Goal: Transaction & Acquisition: Purchase product/service

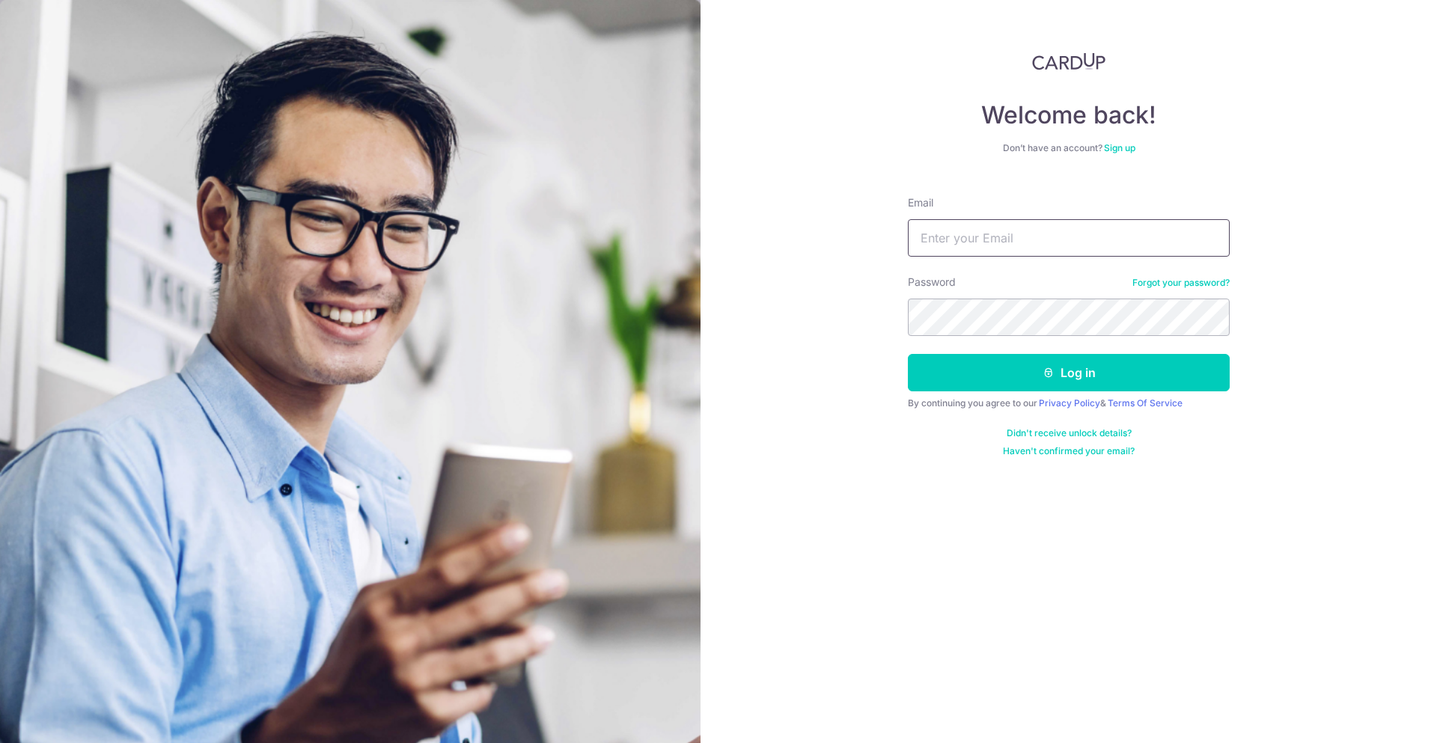
click at [942, 234] on input "Email" at bounding box center [1069, 237] width 322 height 37
type input "[EMAIL_ADDRESS][DOMAIN_NAME]"
click at [908, 354] on button "Log in" at bounding box center [1069, 372] width 322 height 37
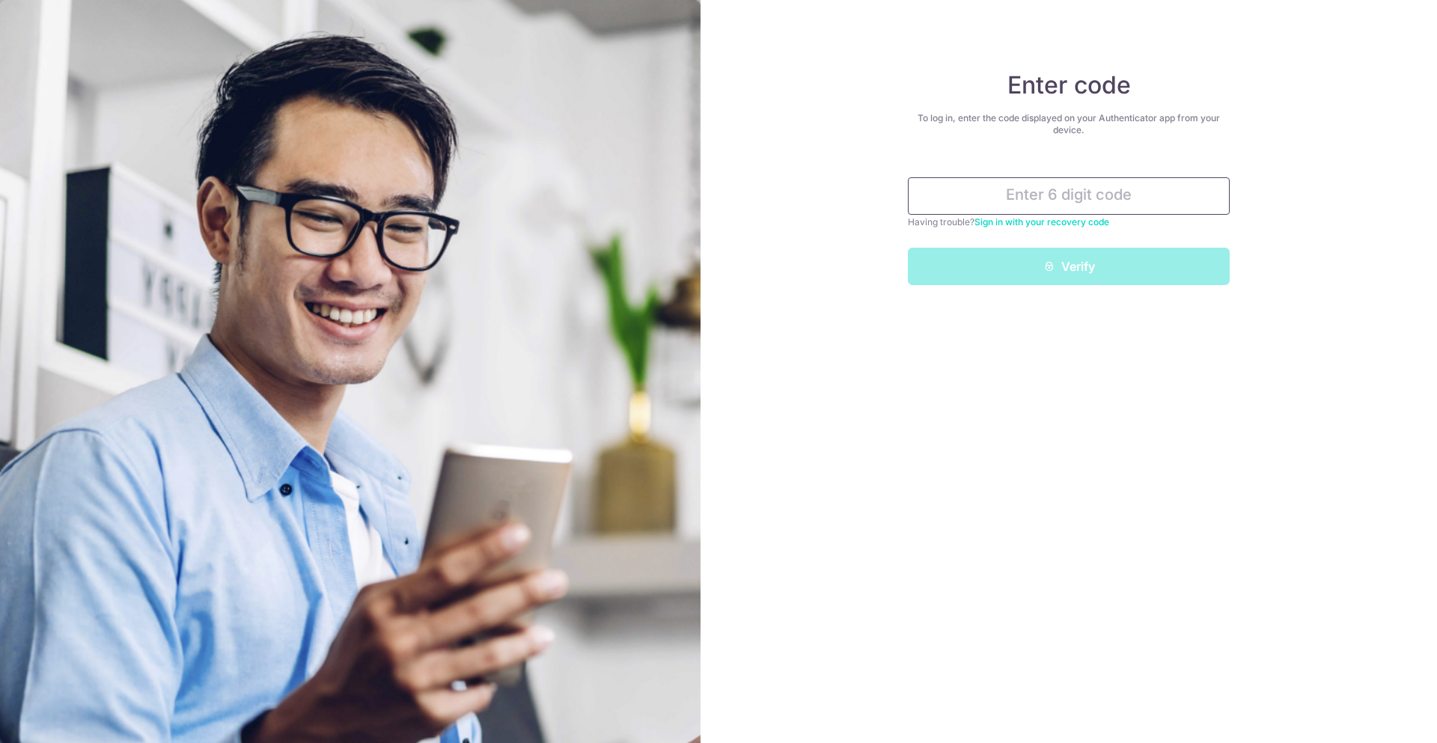
click at [1061, 198] on input "text" at bounding box center [1069, 195] width 322 height 37
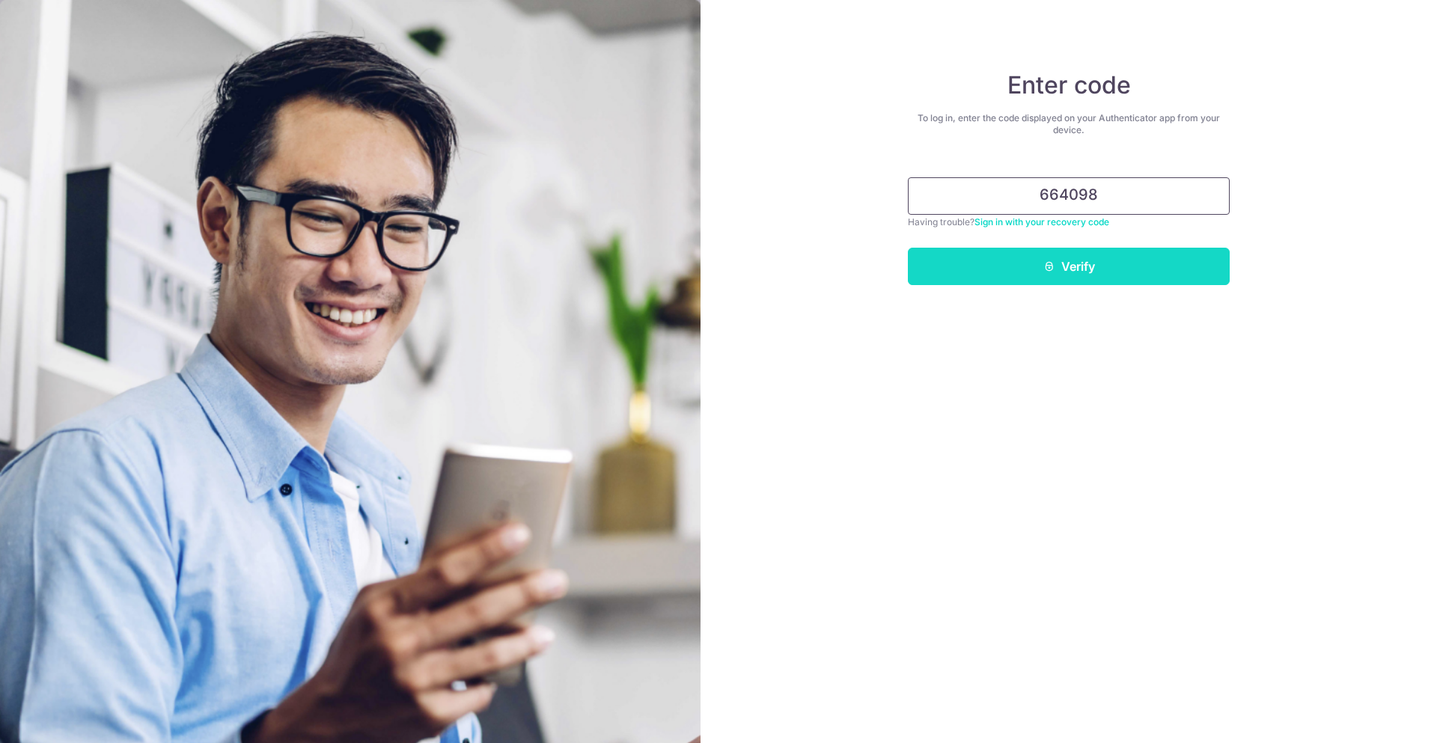
type input "664098"
click at [1065, 261] on button "Verify" at bounding box center [1069, 266] width 322 height 37
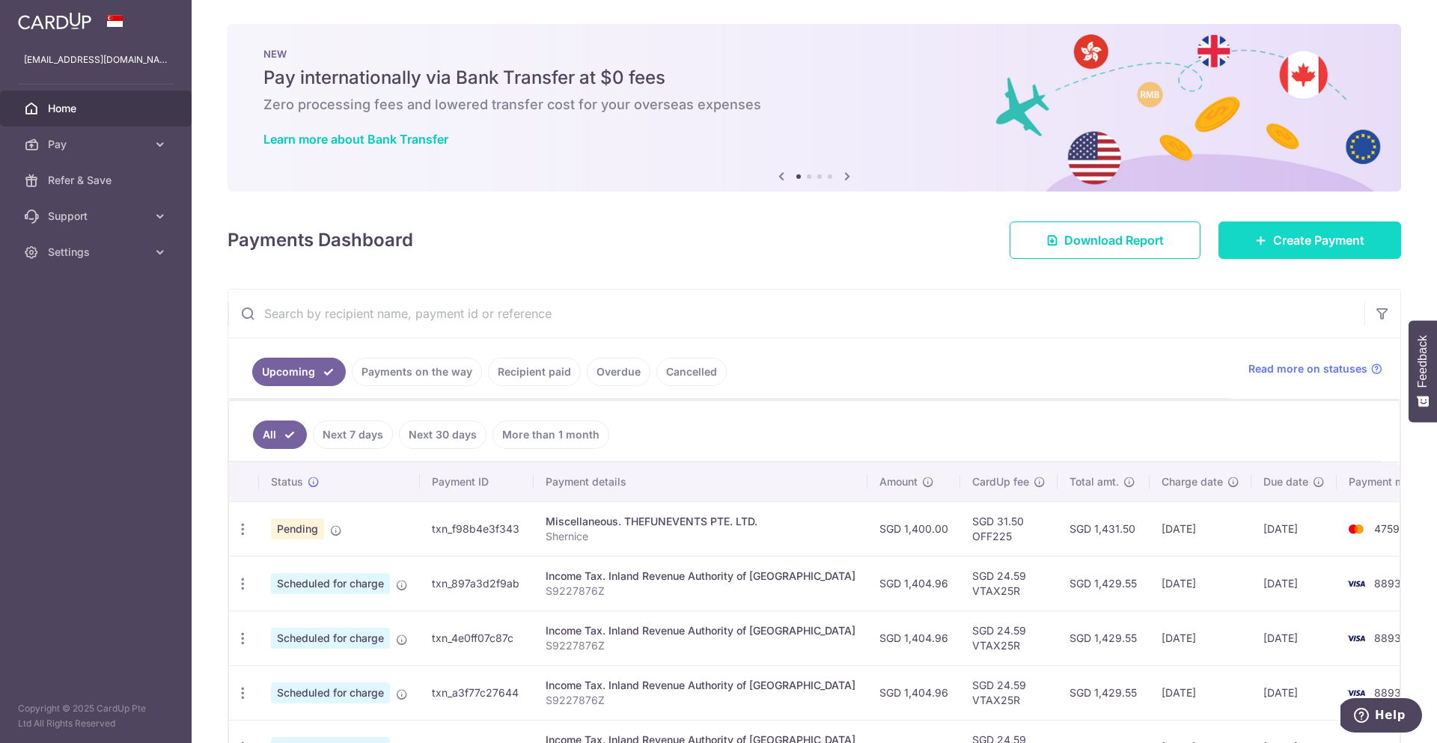
click at [1318, 252] on link "Create Payment" at bounding box center [1309, 240] width 183 height 37
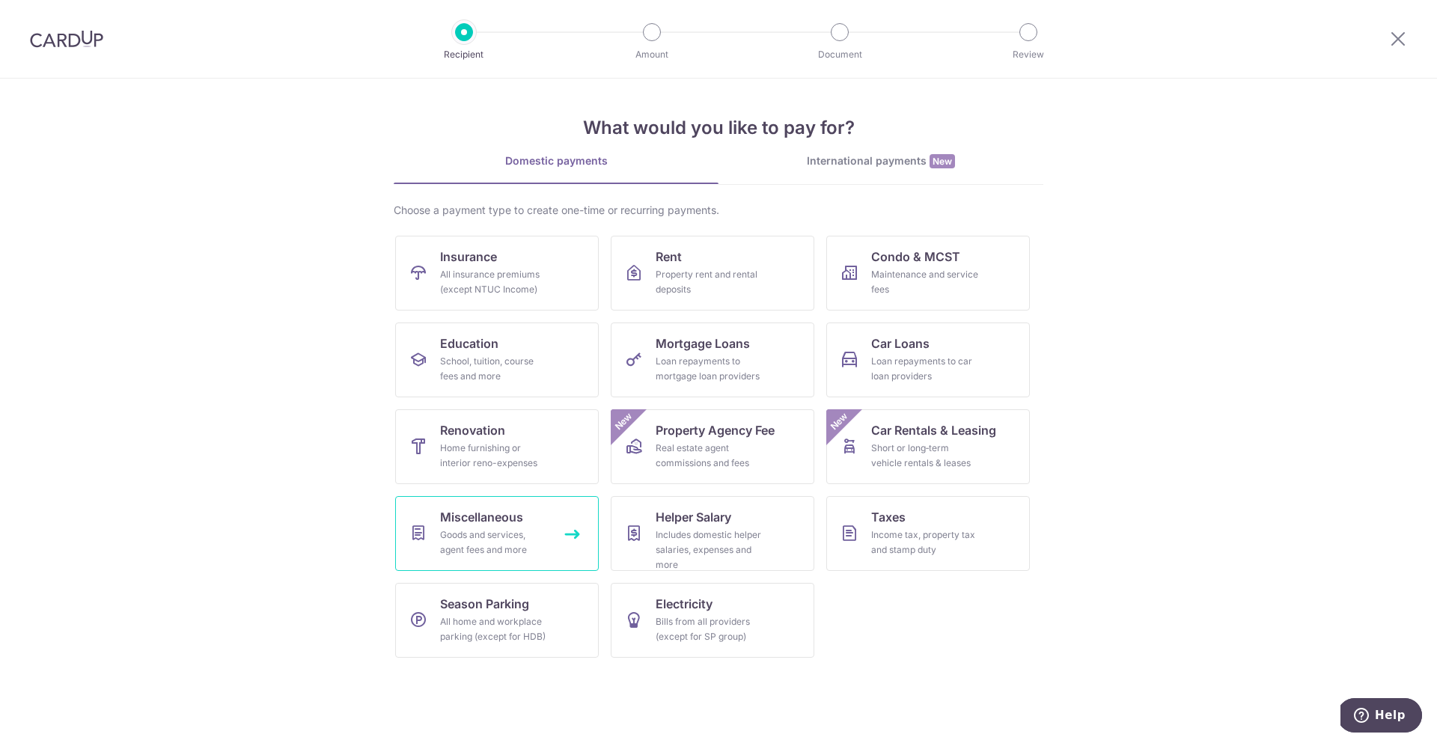
click at [454, 533] on div "Goods and services, agent fees and more" at bounding box center [494, 543] width 108 height 30
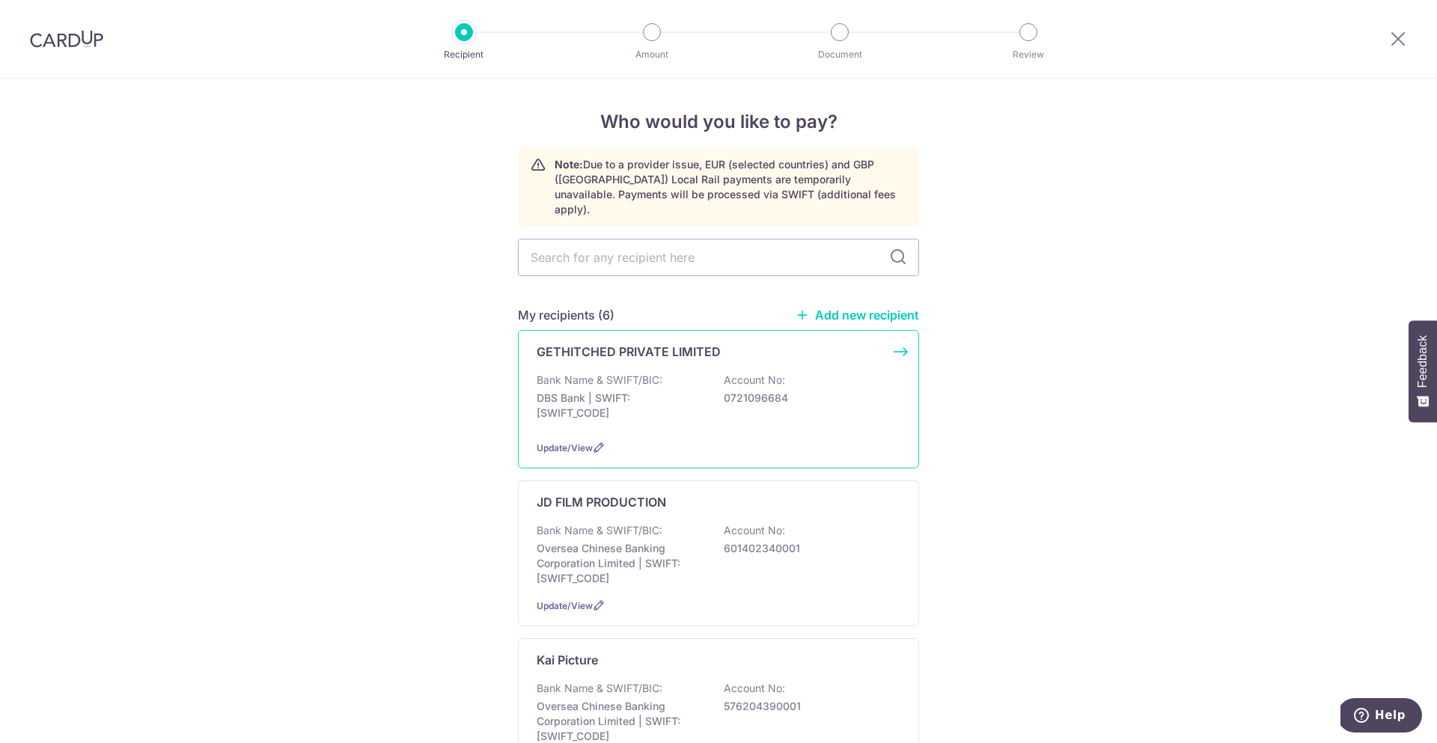
click at [665, 343] on p "GETHITCHED PRIVATE LIMITED" at bounding box center [629, 352] width 184 height 18
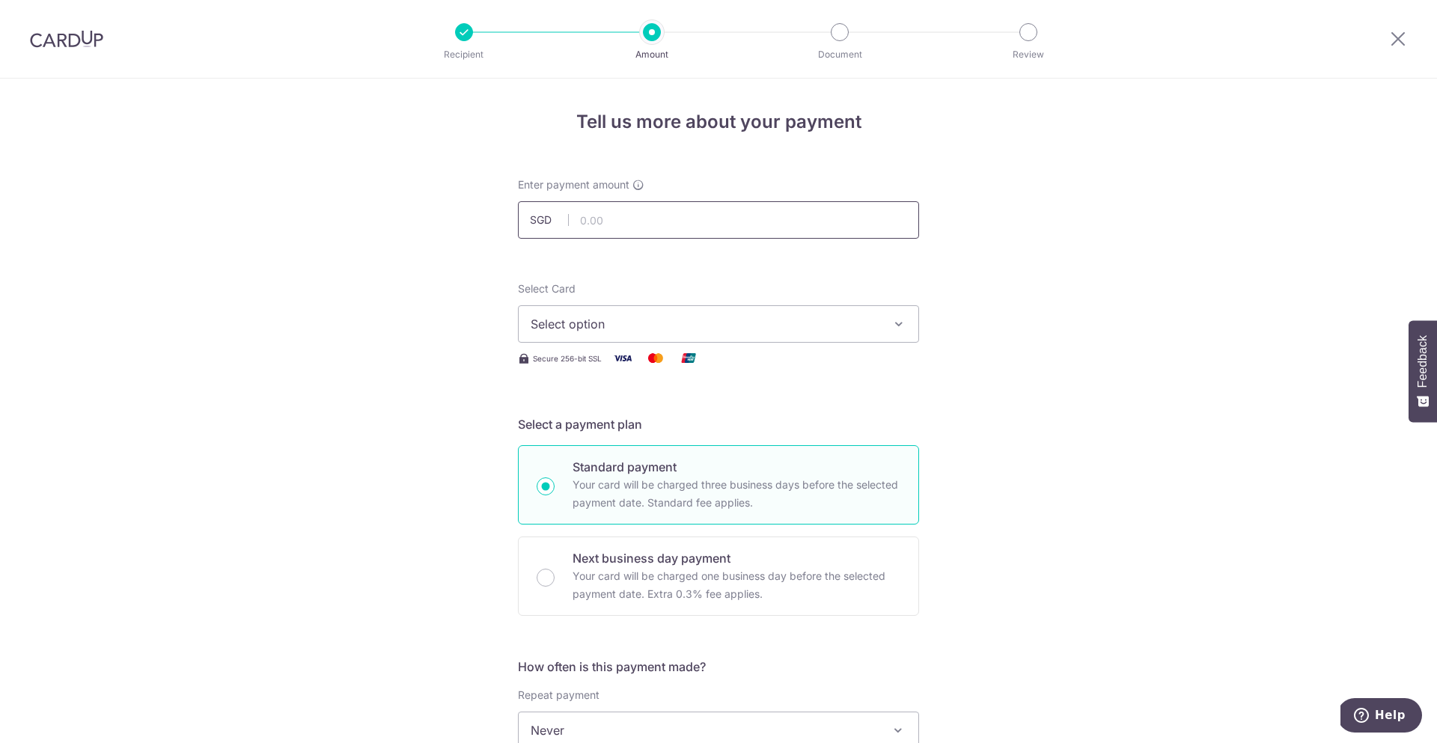
click at [689, 220] on input "text" at bounding box center [718, 219] width 401 height 37
type input "600.00"
click at [683, 335] on button "Select option" at bounding box center [718, 323] width 401 height 37
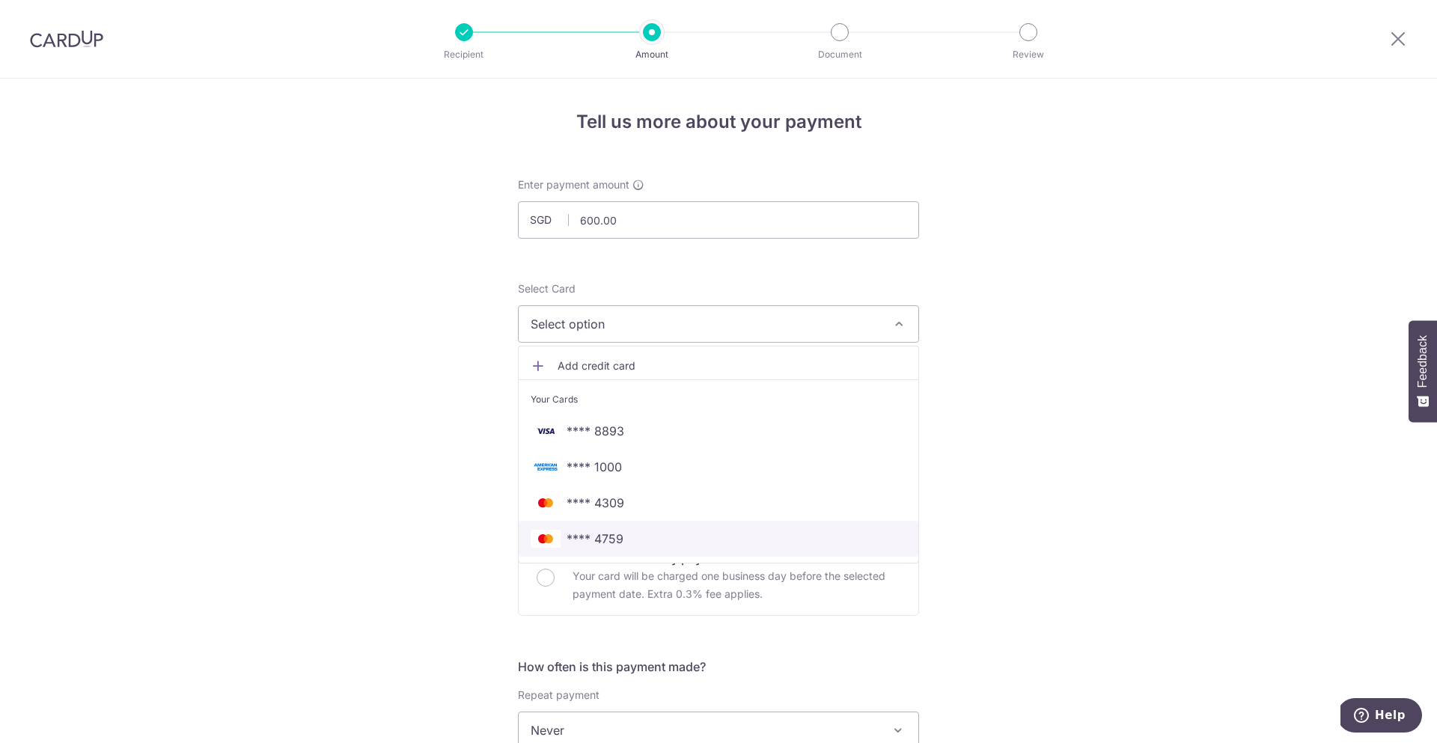
click at [657, 537] on span "**** 4759" at bounding box center [719, 539] width 376 height 18
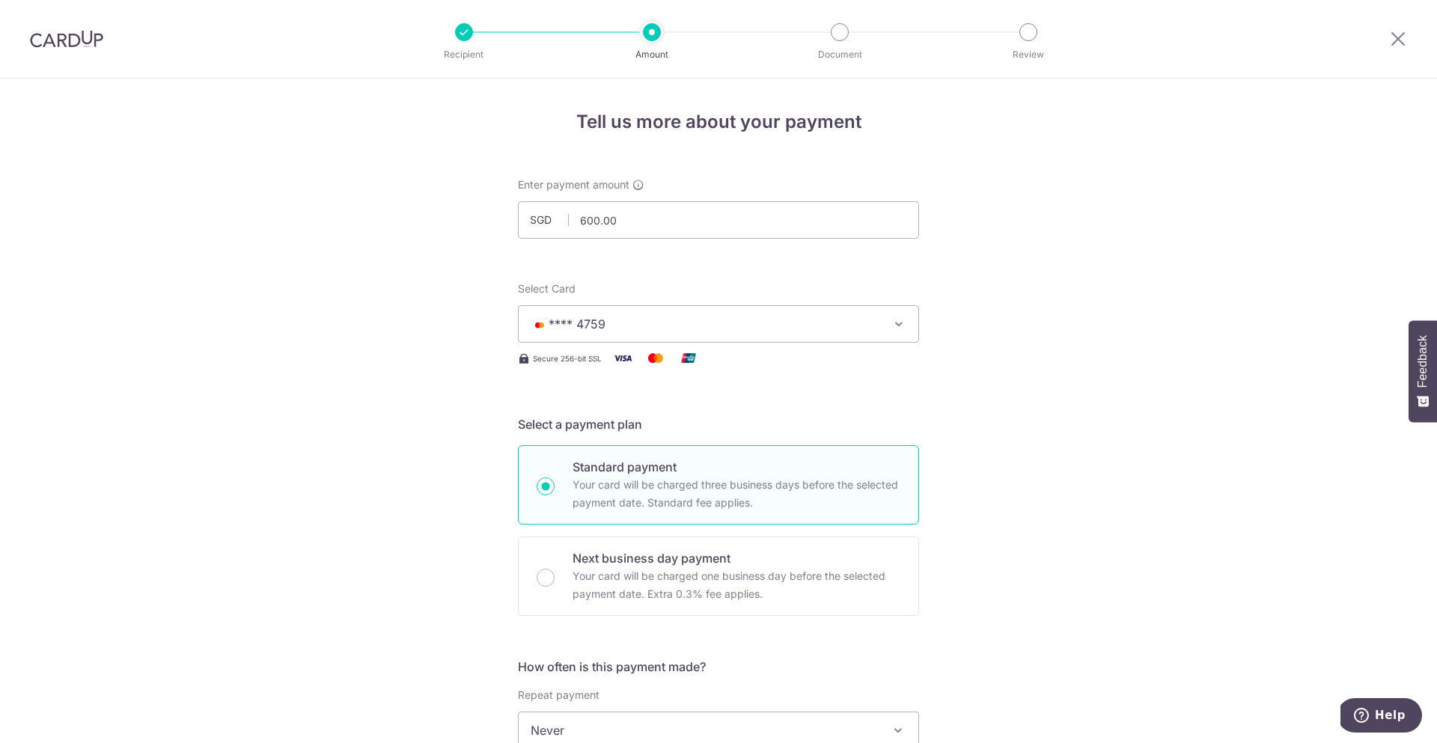
click at [501, 464] on div "Tell us more about your payment Enter payment amount SGD 600.00 600.00 Select C…" at bounding box center [718, 756] width 1437 height 1354
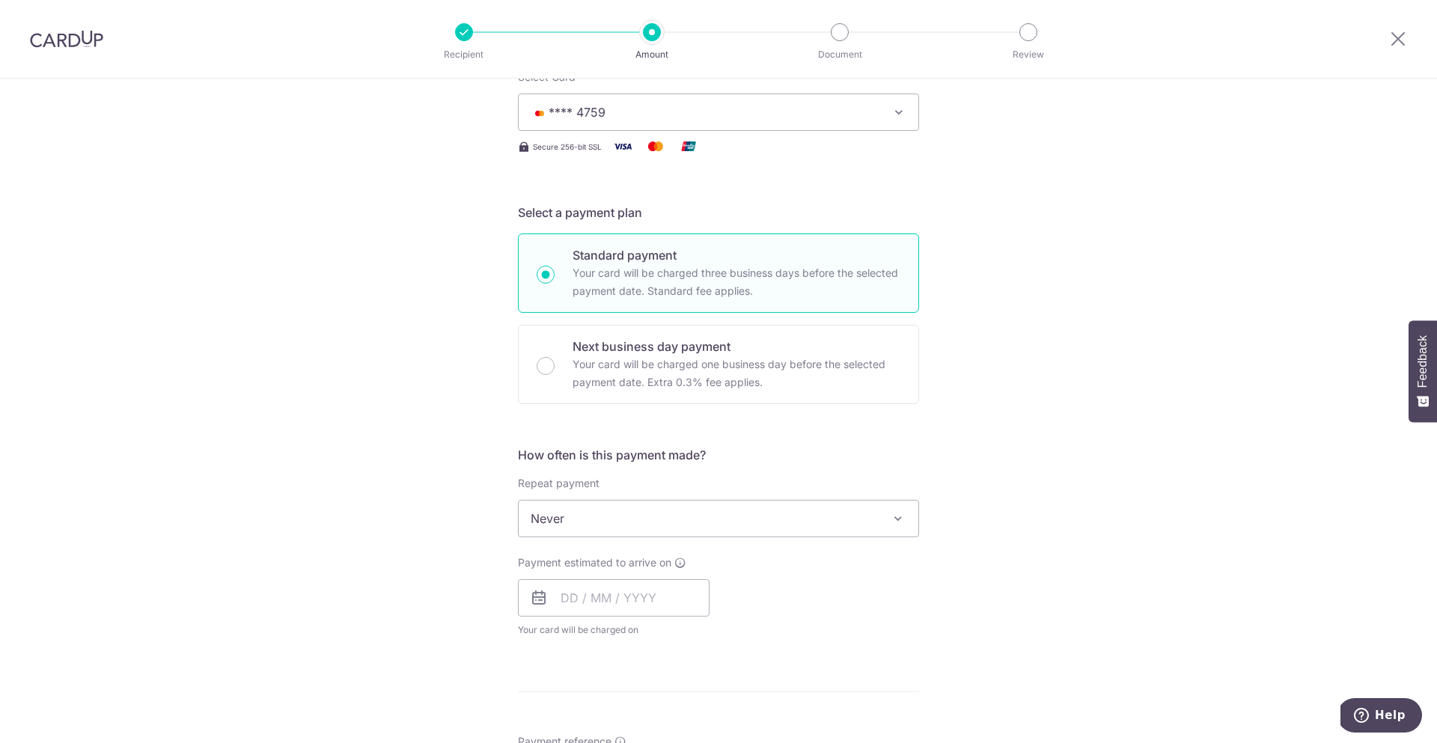
scroll to position [421, 0]
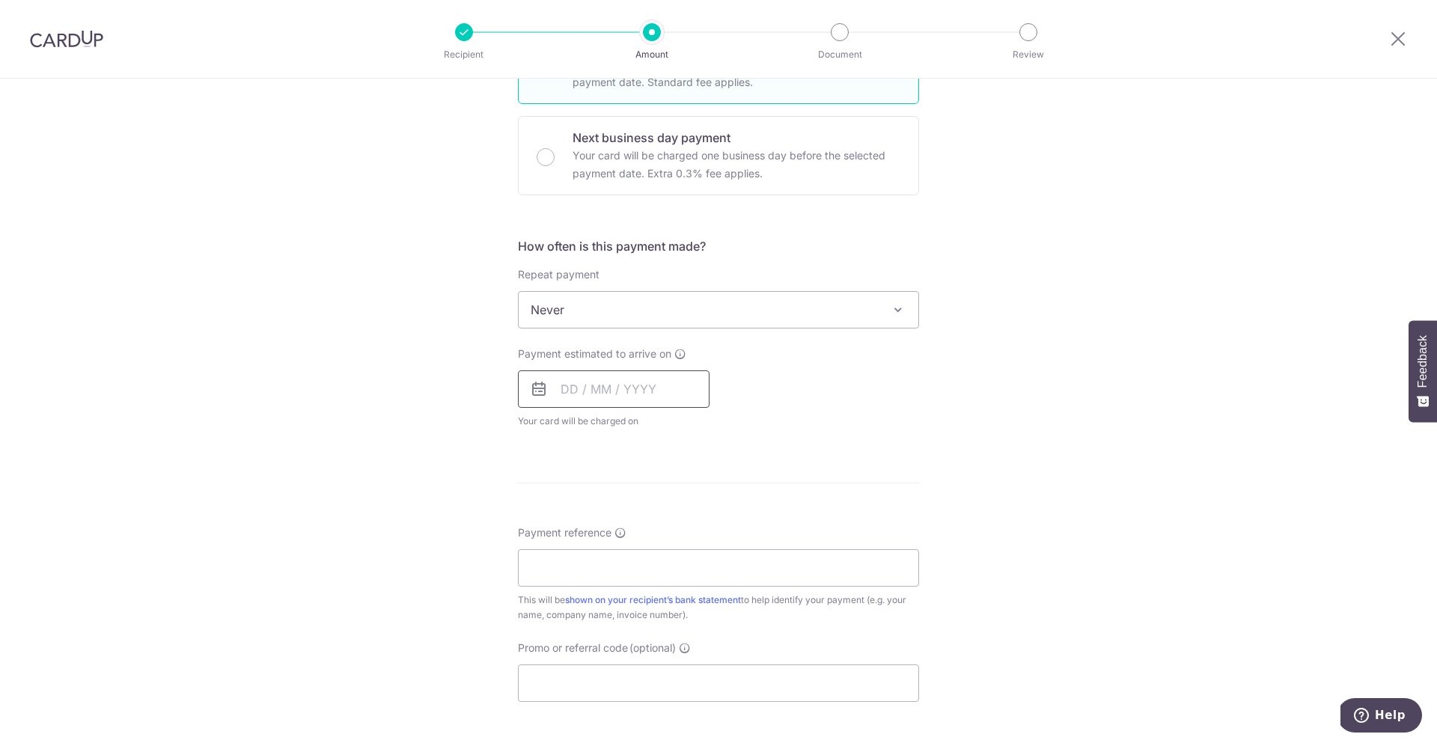
click at [588, 400] on input "text" at bounding box center [614, 388] width 192 height 37
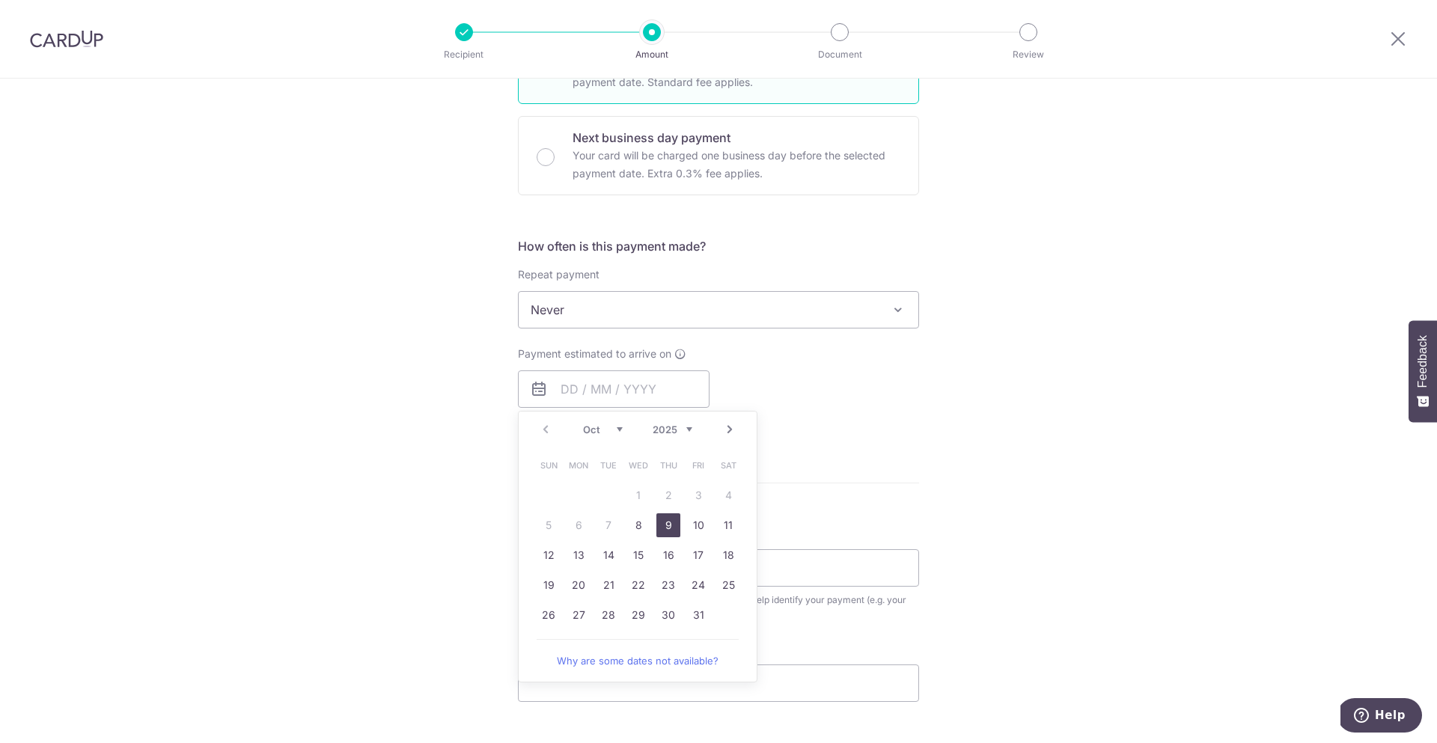
click at [661, 519] on link "9" at bounding box center [668, 525] width 24 height 24
type input "[DATE]"
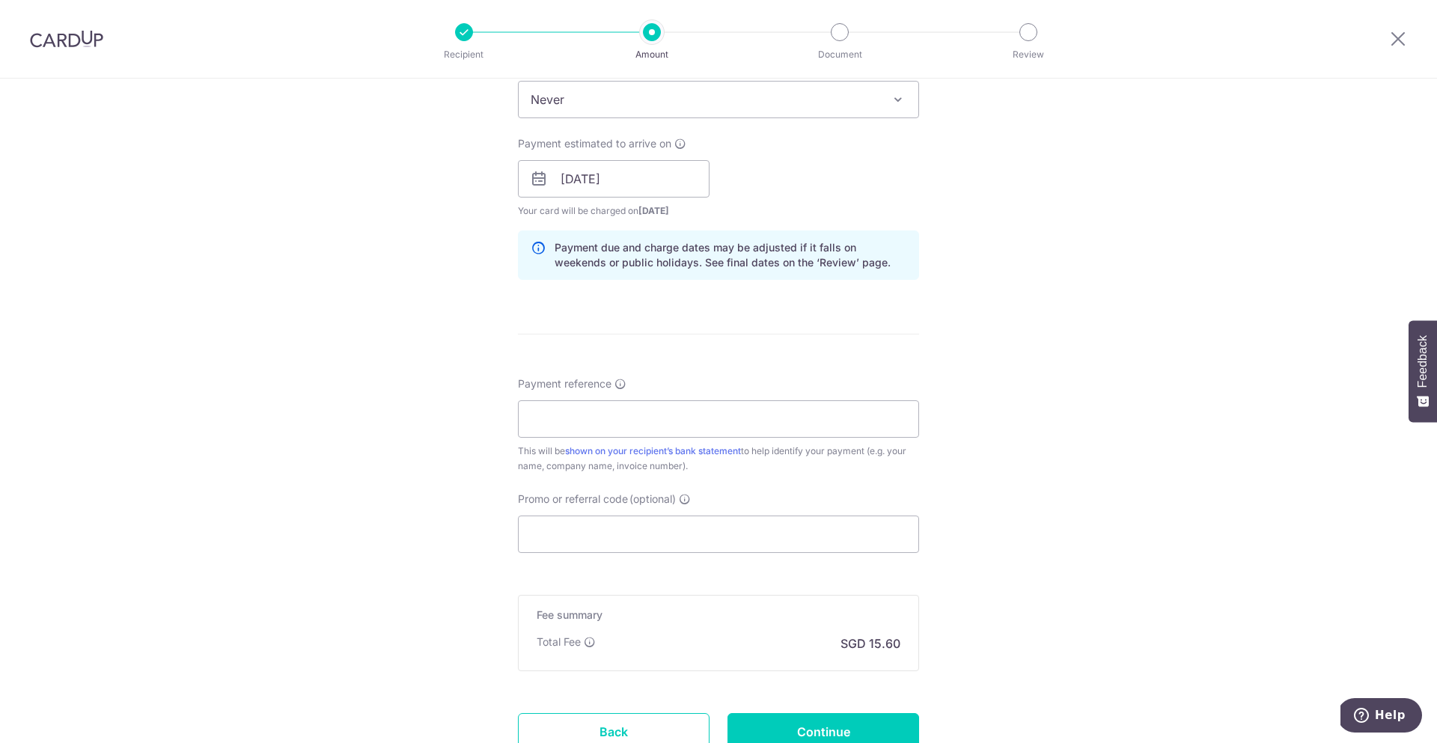
scroll to position [742, 0]
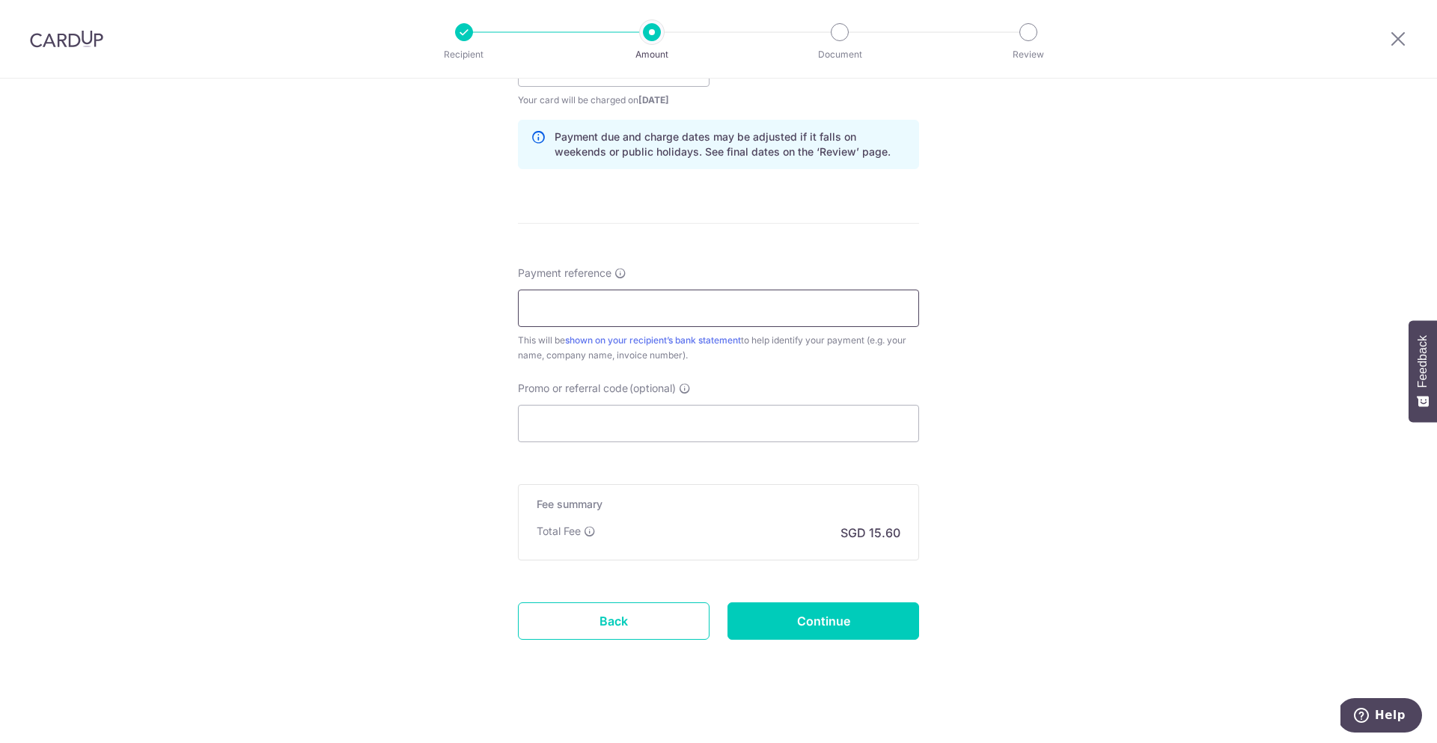
click at [618, 303] on input "Payment reference" at bounding box center [718, 308] width 401 height 37
type input "Shernice"
click at [623, 427] on input "Promo or referral code (optional)" at bounding box center [718, 423] width 401 height 37
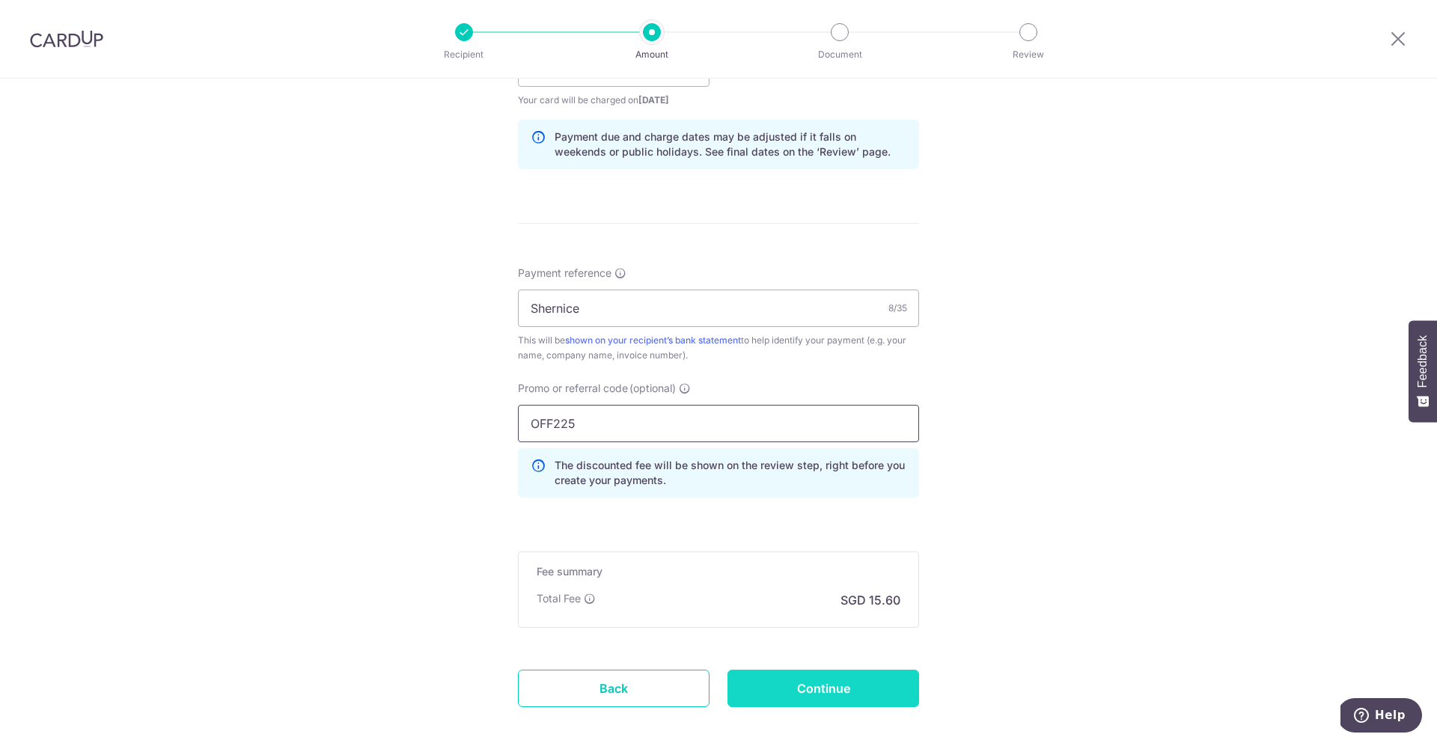
type input "OFF225"
click at [768, 705] on input "Continue" at bounding box center [823, 688] width 192 height 37
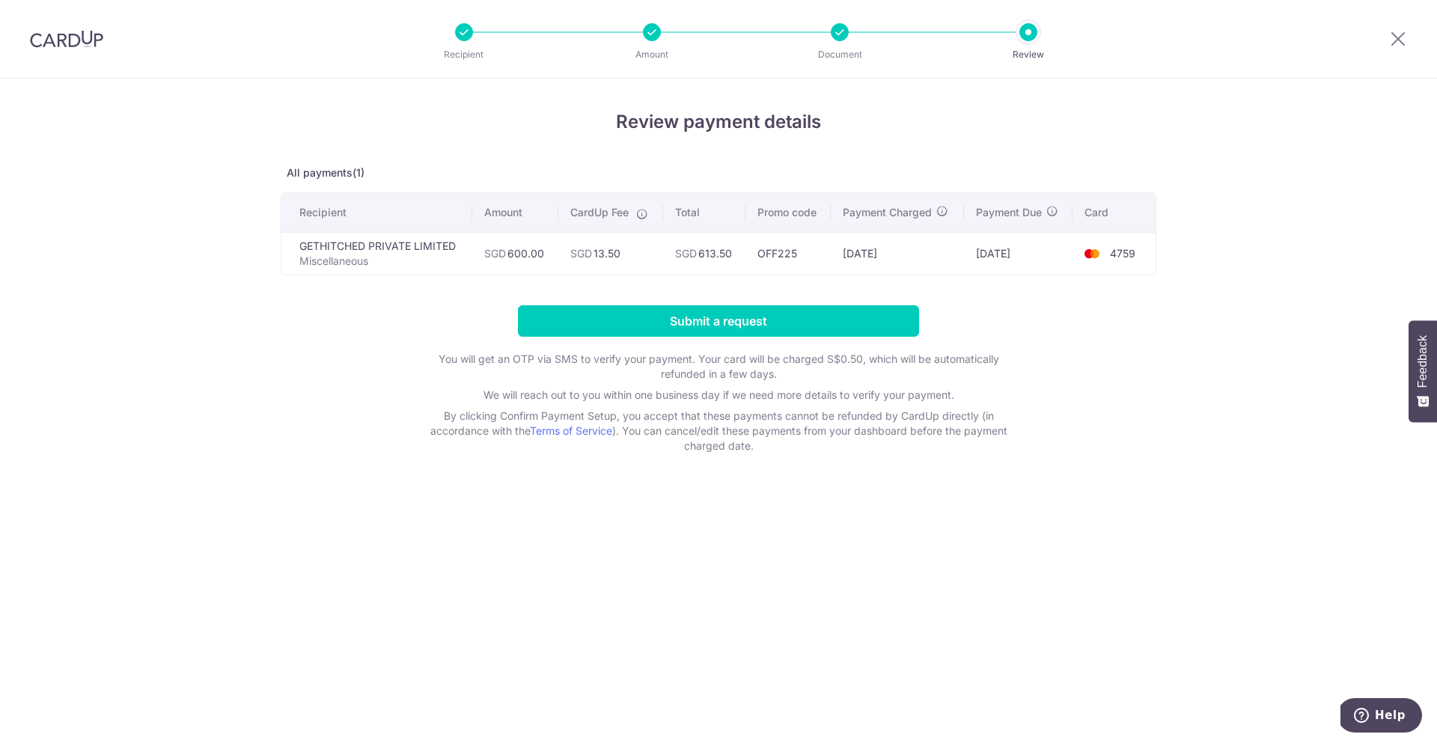
click at [777, 339] on form "Submit a request You will get an OTP via SMS to verify your payment. Your card …" at bounding box center [719, 379] width 876 height 148
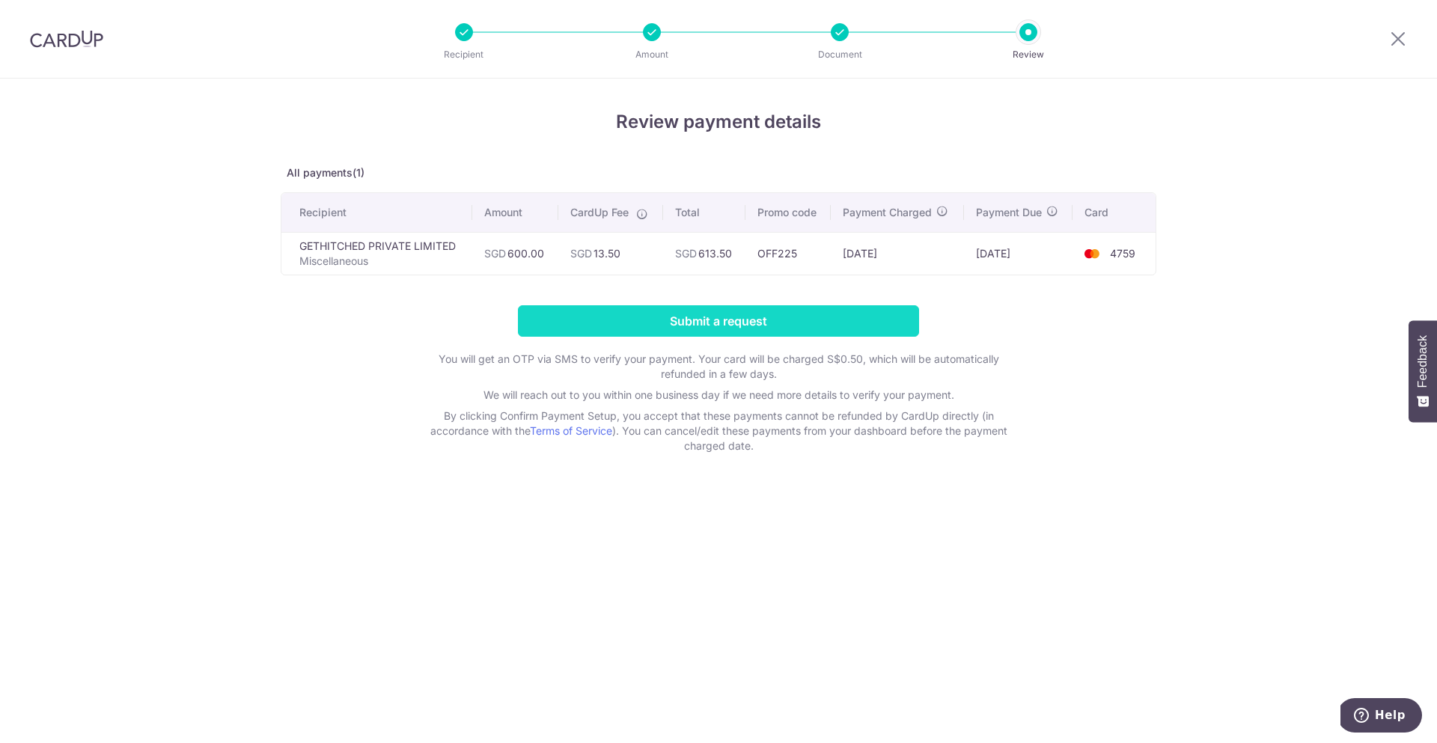
click at [770, 326] on input "Submit a request" at bounding box center [718, 320] width 401 height 31
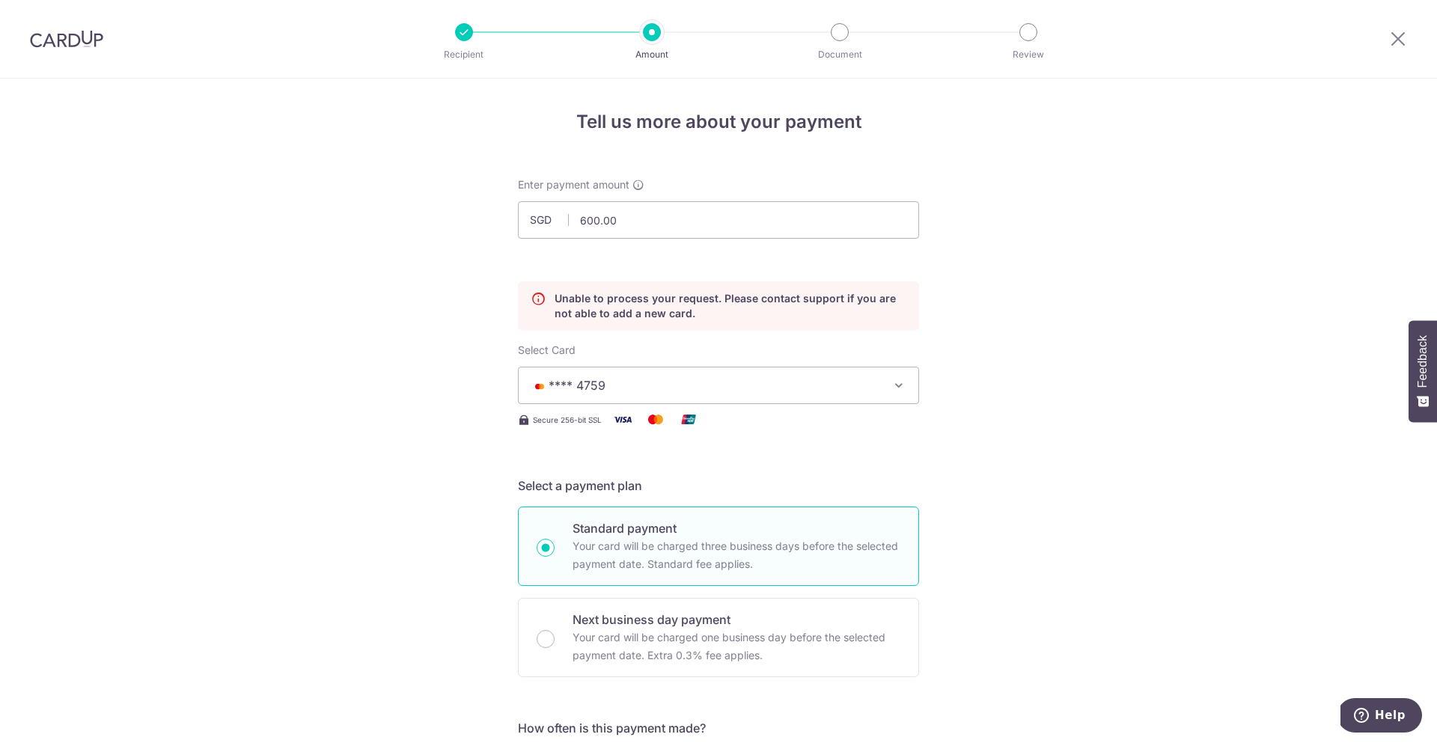
click at [686, 311] on p "Unable to process your request. Please contact support if you are not able to a…" at bounding box center [731, 306] width 352 height 30
click at [623, 389] on span "**** 4759" at bounding box center [705, 385] width 349 height 18
